Goal: Task Accomplishment & Management: Complete application form

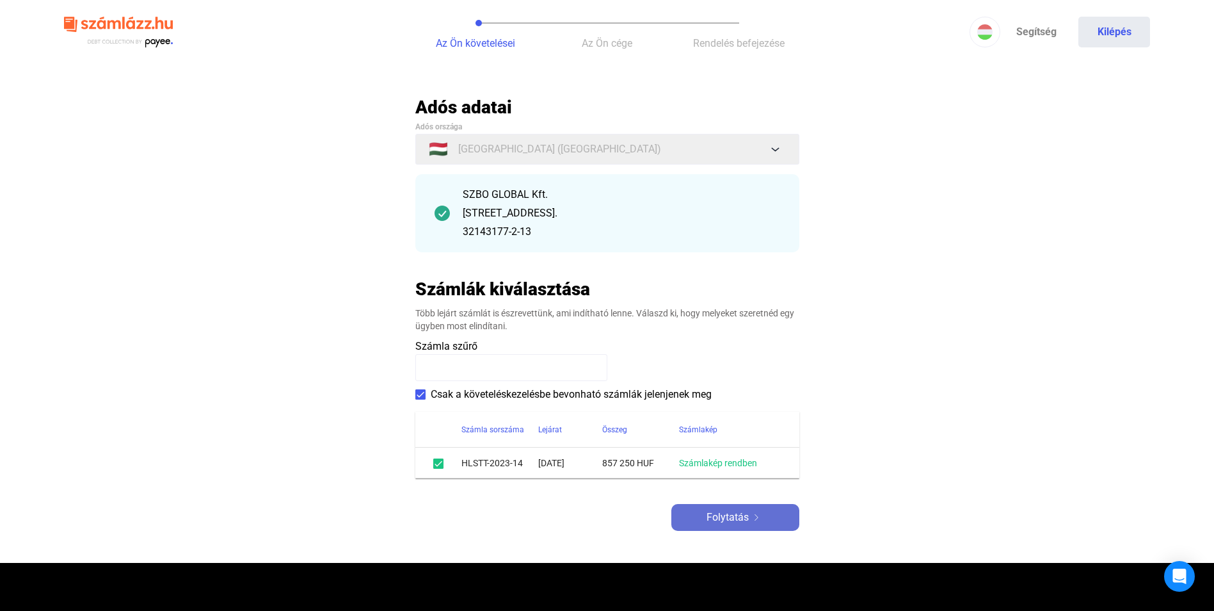
click at [732, 518] on span "Folytatás" at bounding box center [728, 517] width 42 height 15
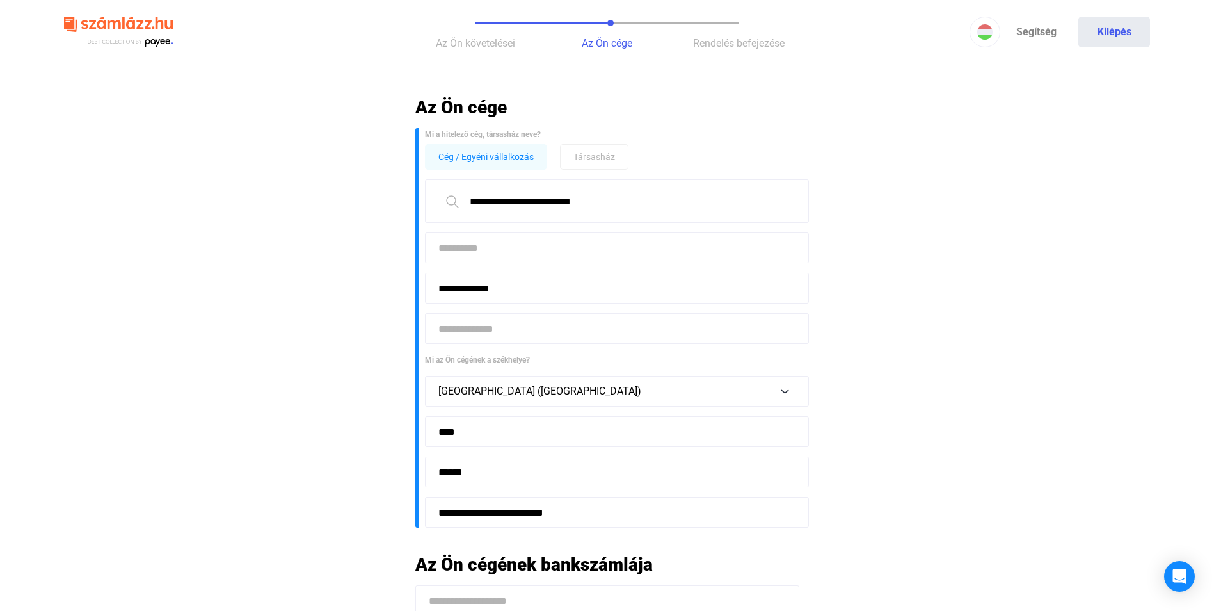
click at [504, 252] on input at bounding box center [617, 247] width 384 height 31
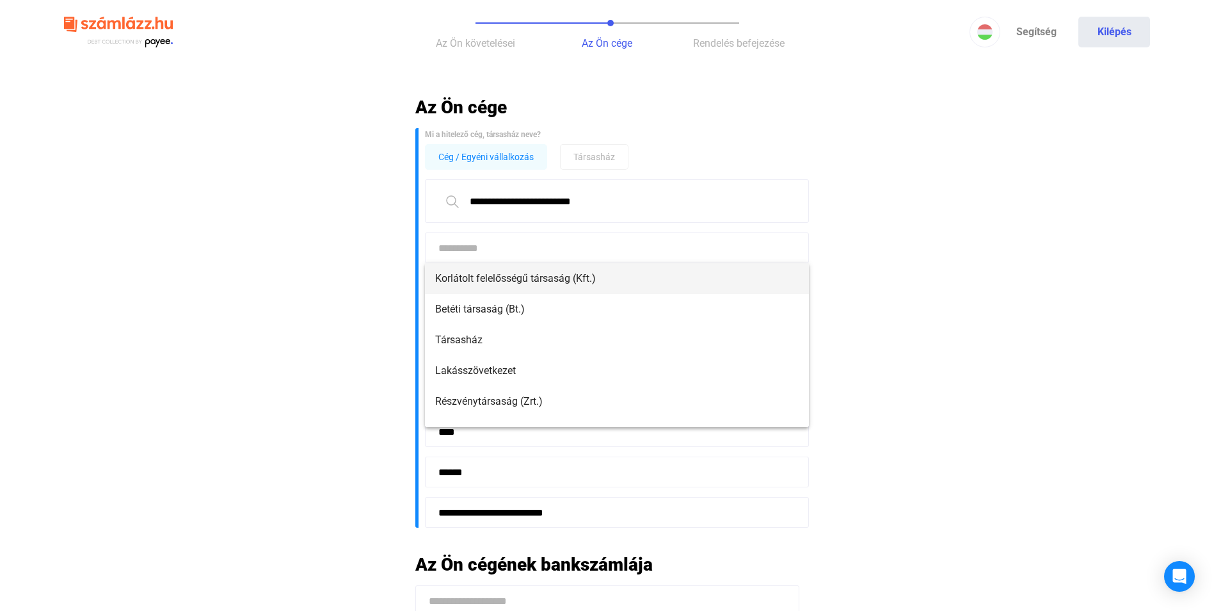
click at [503, 273] on span "Korlátolt felelősségű társaság (Kft.)" at bounding box center [617, 278] width 364 height 15
type input "**********"
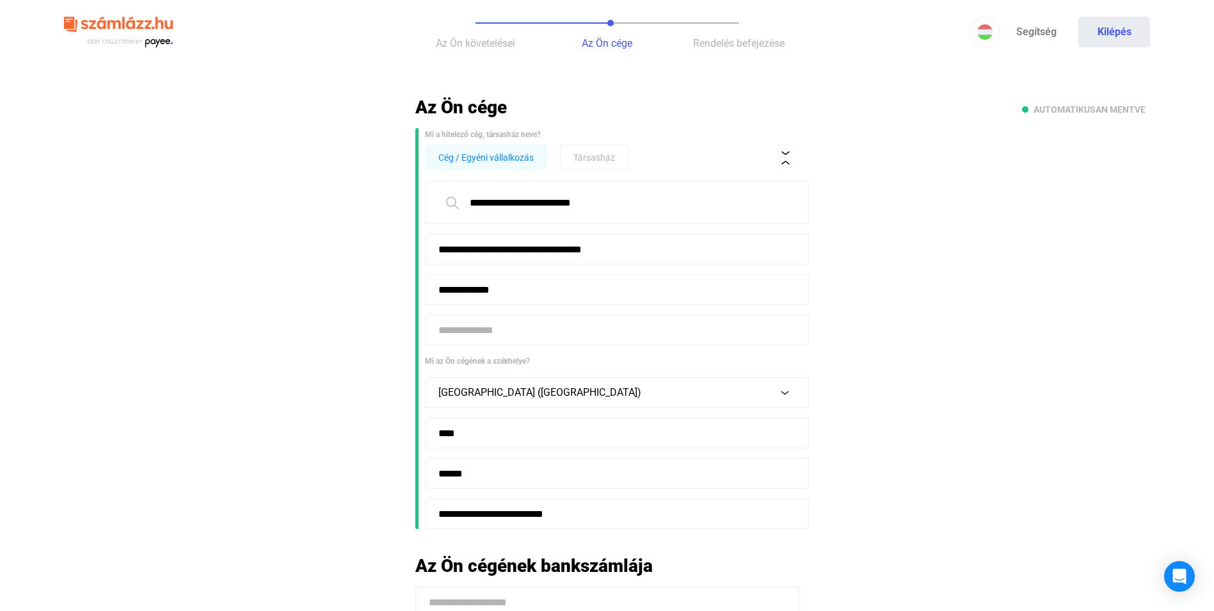
click at [501, 328] on input at bounding box center [617, 329] width 384 height 31
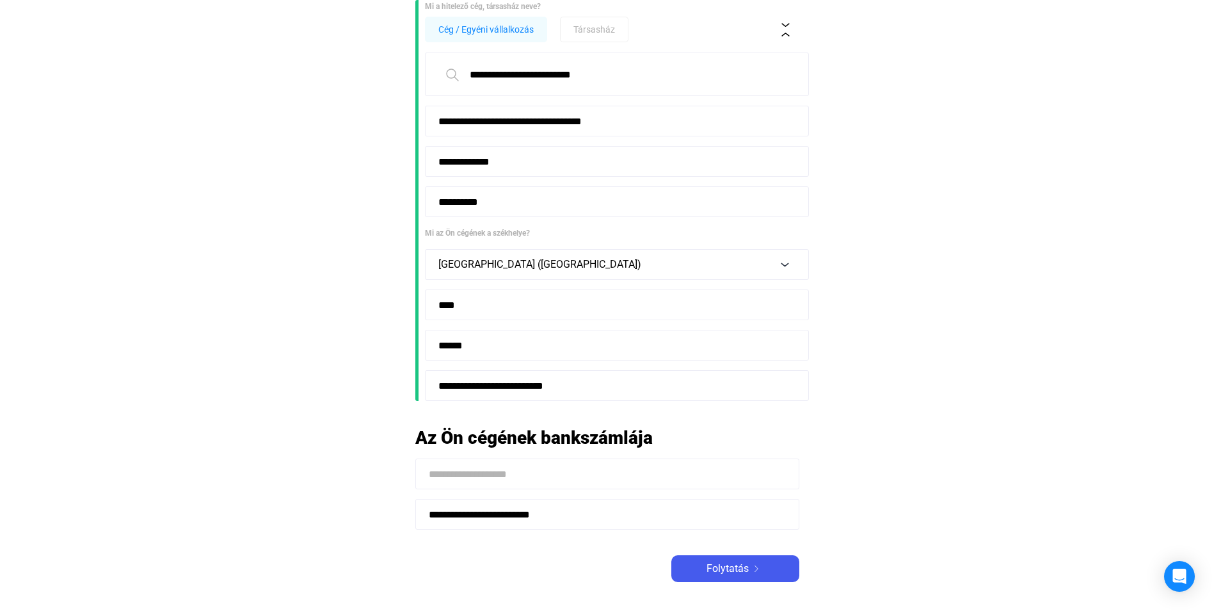
scroll to position [192, 0]
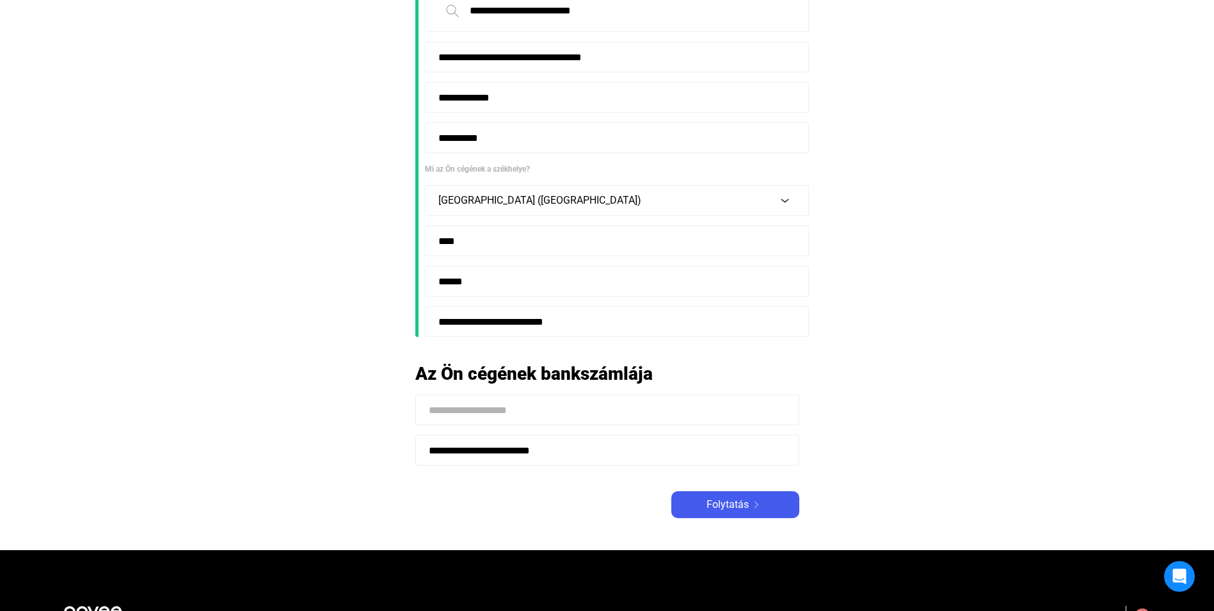
type input "**********"
click at [495, 411] on input at bounding box center [607, 409] width 384 height 31
click at [441, 411] on input at bounding box center [607, 409] width 384 height 31
type input "**********"
click at [728, 506] on span "Folytatás" at bounding box center [728, 504] width 42 height 15
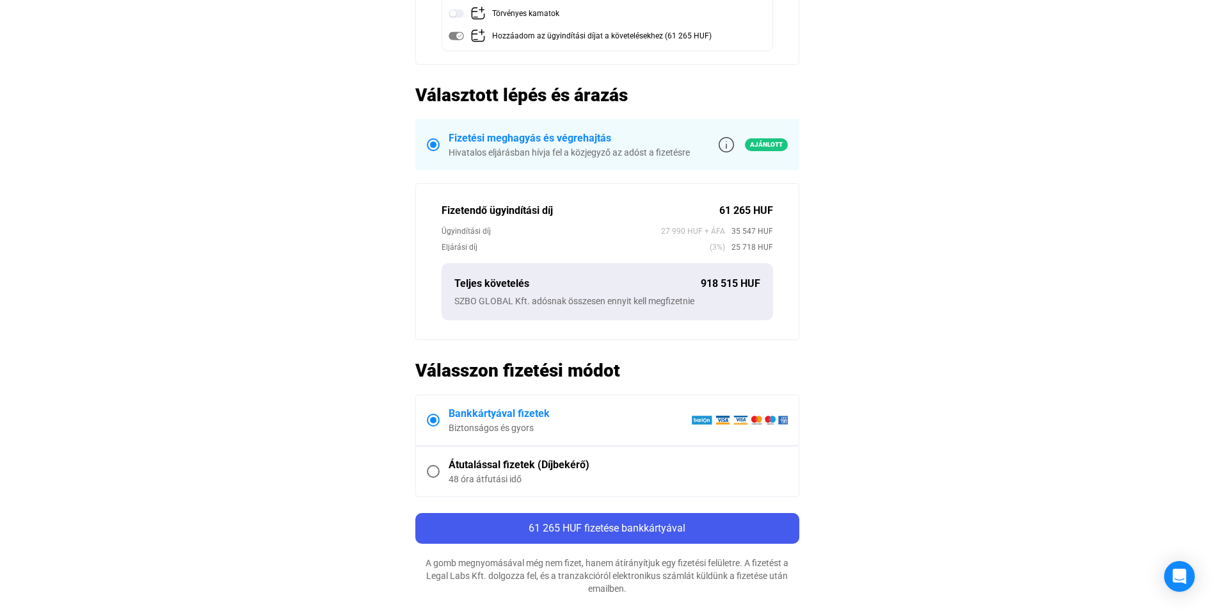
scroll to position [320, 0]
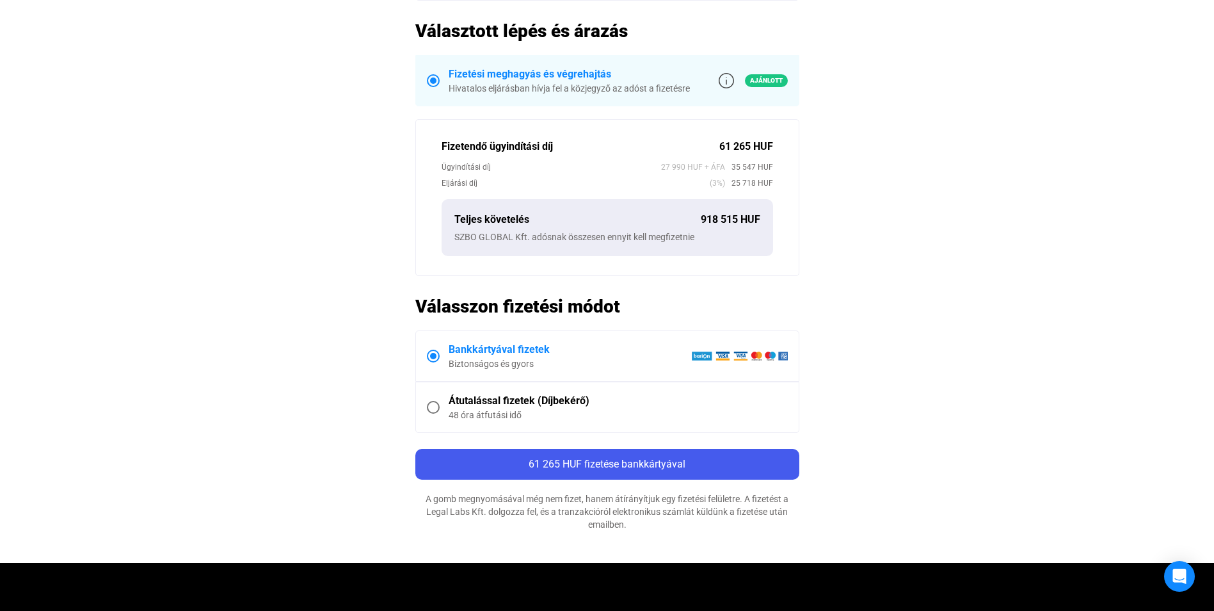
click at [435, 408] on span at bounding box center [433, 407] width 13 height 13
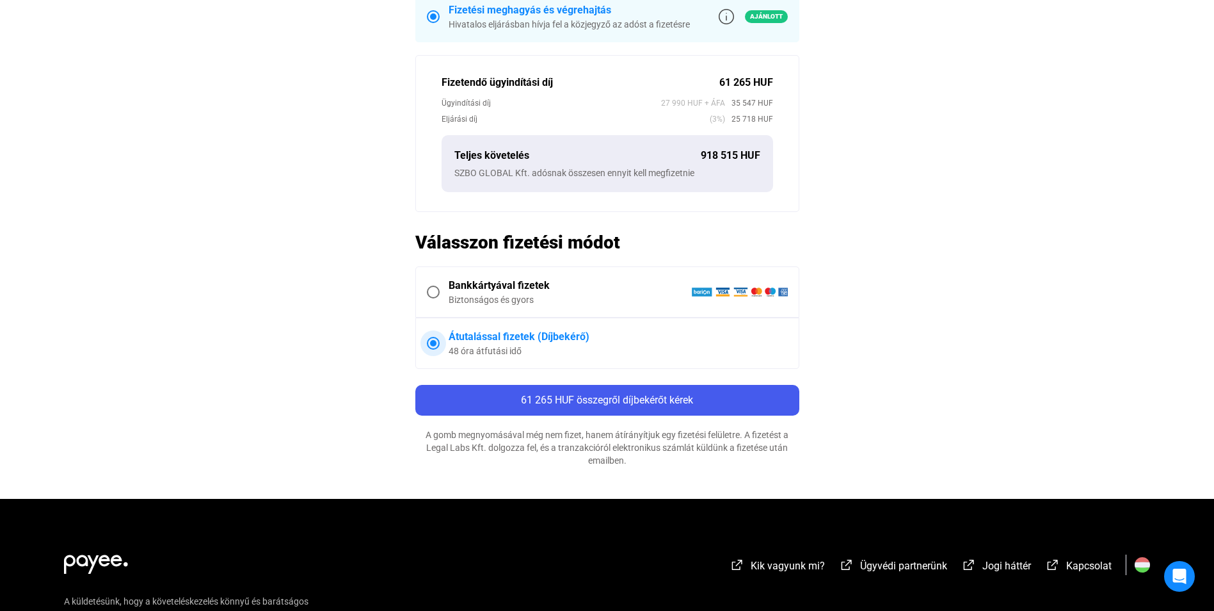
scroll to position [448, 0]
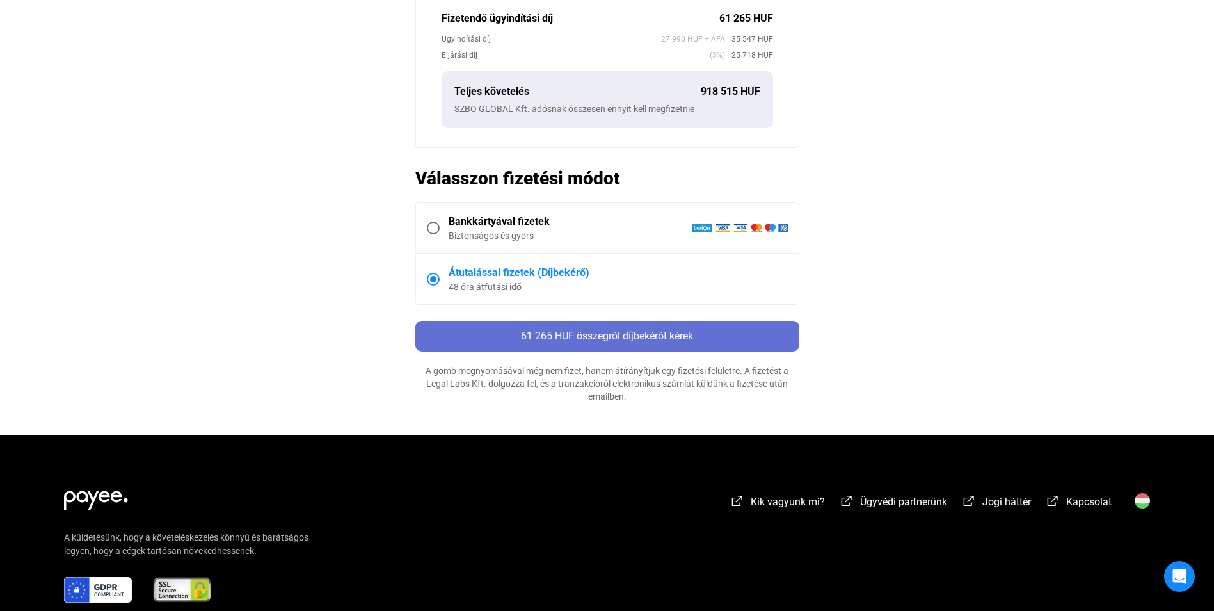
click at [595, 333] on span "61 265 HUF összegről díjbekérőt kérek" at bounding box center [607, 336] width 172 height 12
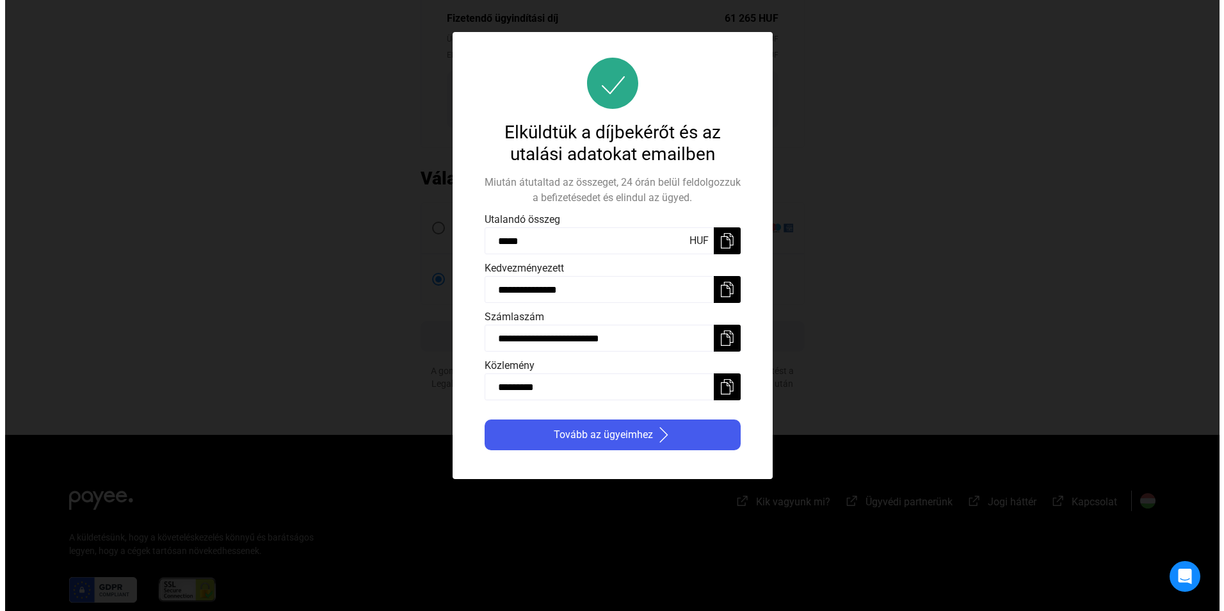
scroll to position [0, 0]
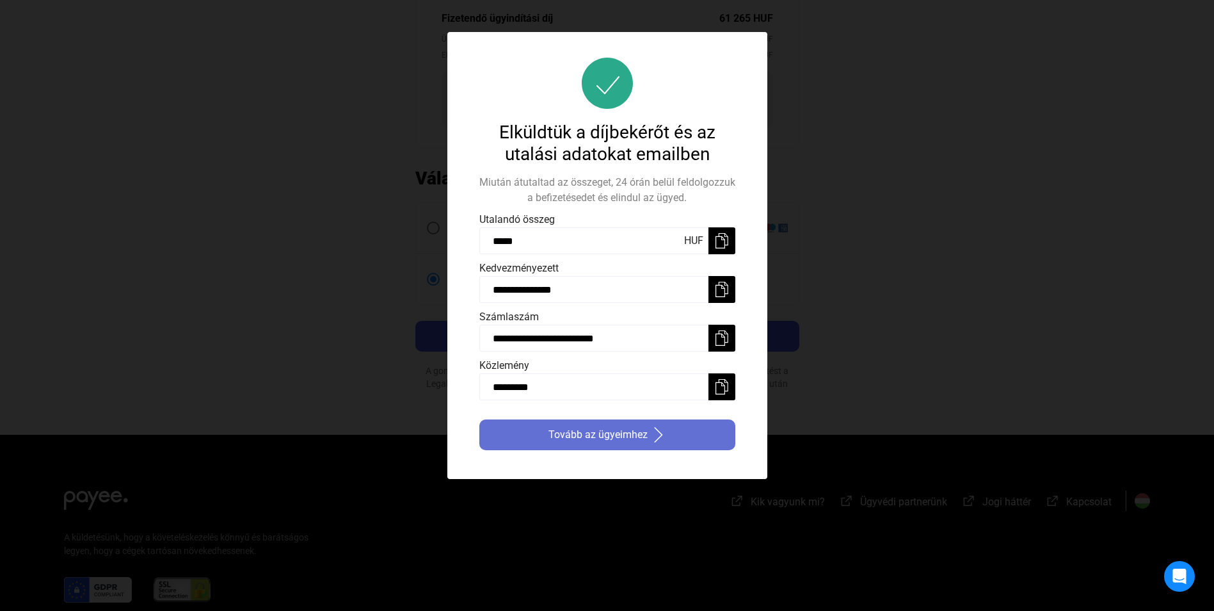
click at [597, 435] on span "Tovább az ügyeimhez" at bounding box center [598, 434] width 99 height 15
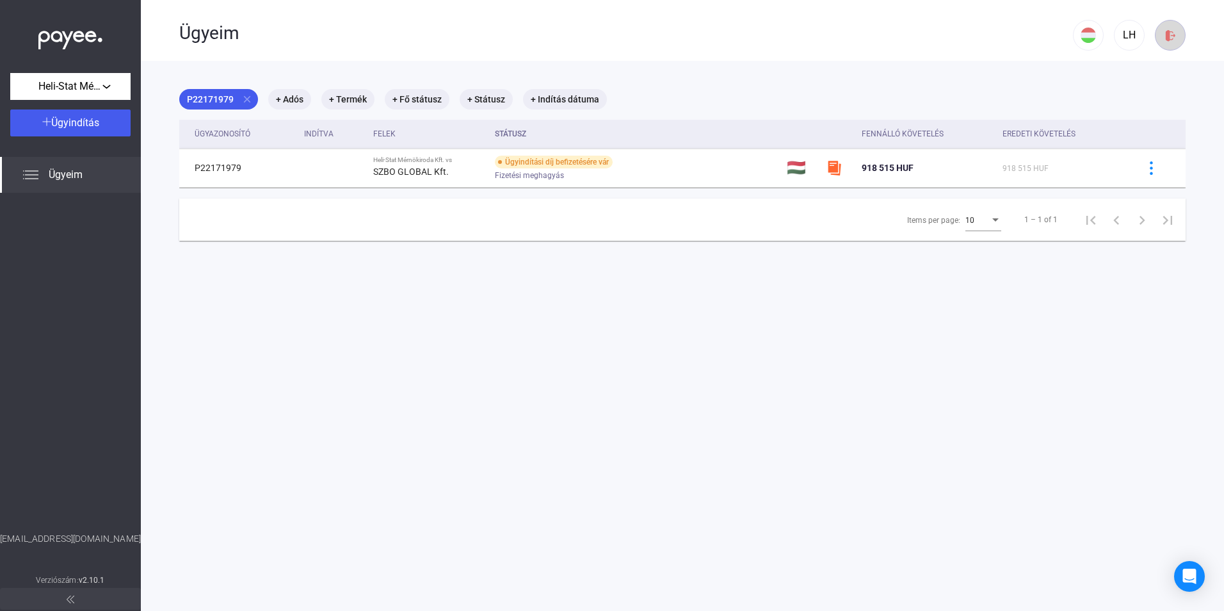
click at [1164, 36] on img at bounding box center [1170, 35] width 13 height 13
